Goal: Book appointment/travel/reservation

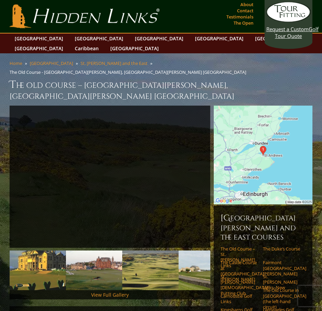
drag, startPoint x: 241, startPoint y: 103, endPoint x: 235, endPoint y: 28, distance: 75.4
click at [184, 69] on li "The Old Course - [GEOGRAPHIC_DATA][PERSON_NAME], [GEOGRAPHIC_DATA][PERSON_NAME]…" at bounding box center [130, 72] width 240 height 6
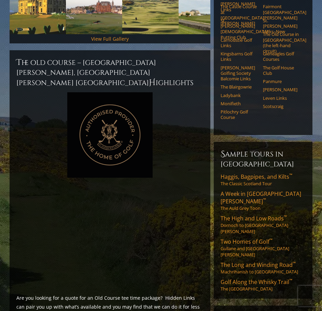
scroll to position [410, 0]
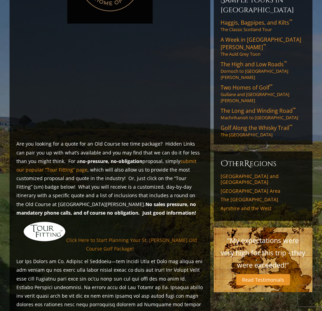
click at [123, 237] on link "Click Here to Start Planning Your St. [PERSON_NAME] Old Course Golf Package!" at bounding box center [131, 244] width 131 height 15
